Goal: Information Seeking & Learning: Understand process/instructions

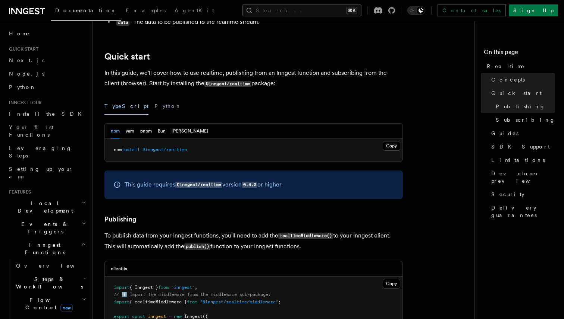
scroll to position [303, 0]
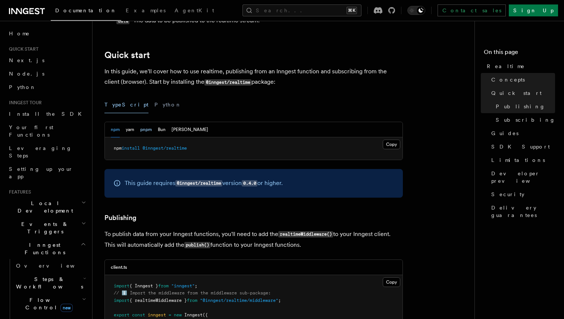
click at [144, 133] on button "pnpm" at bounding box center [146, 129] width 12 height 15
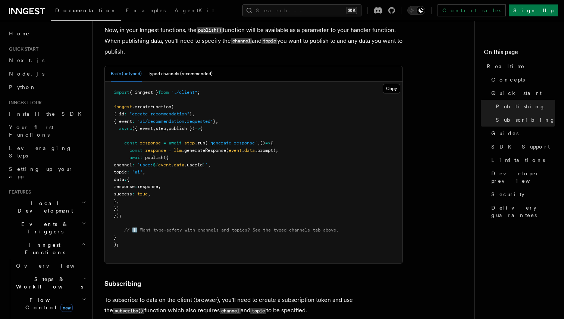
scroll to position [658, 0]
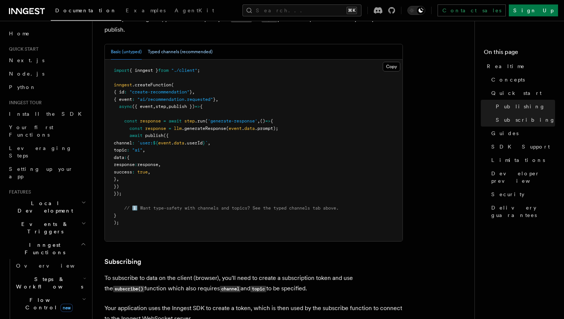
click at [184, 56] on button "Typed channels (recommended)" at bounding box center [180, 51] width 65 height 15
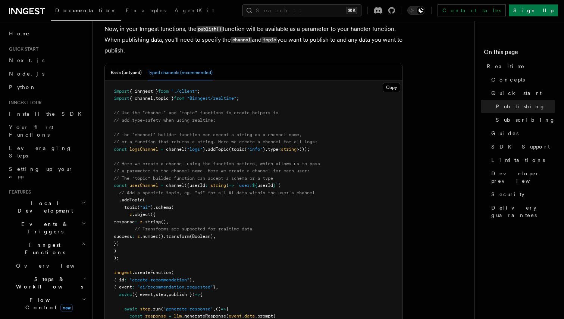
scroll to position [634, 0]
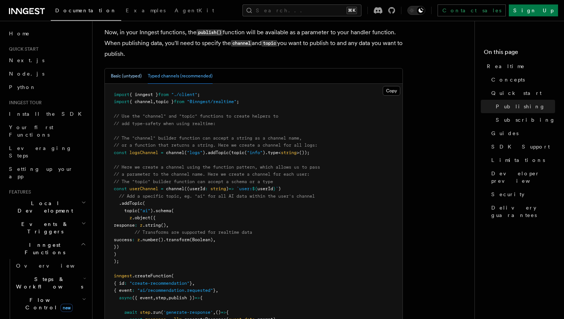
click at [127, 74] on button "Basic (untyped)" at bounding box center [126, 76] width 31 height 15
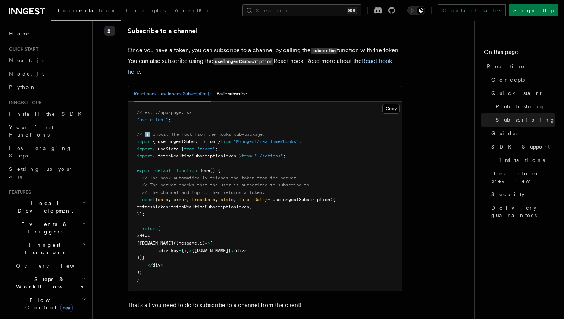
scroll to position [1288, 0]
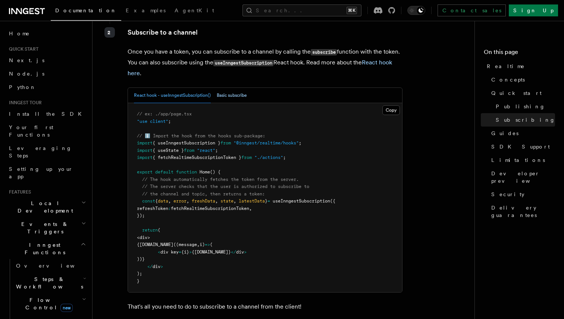
click at [230, 103] on button "Basic subscribe" at bounding box center [232, 95] width 30 height 15
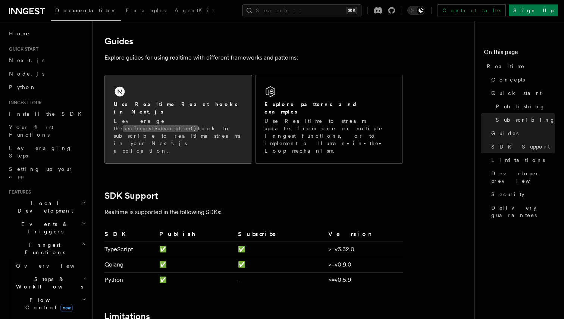
scroll to position [1544, 0]
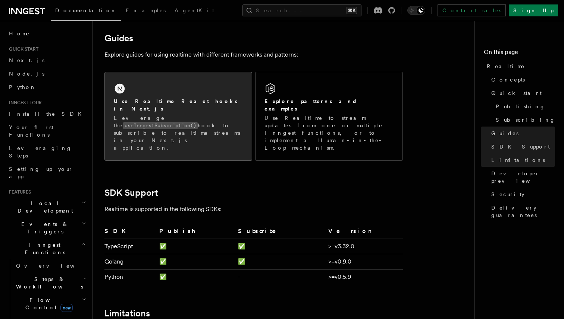
click at [178, 124] on p "Leverage the useInngestSubscription() hook to subscribe to realtime streams in …" at bounding box center [178, 132] width 129 height 37
